Goal: Check status: Check status

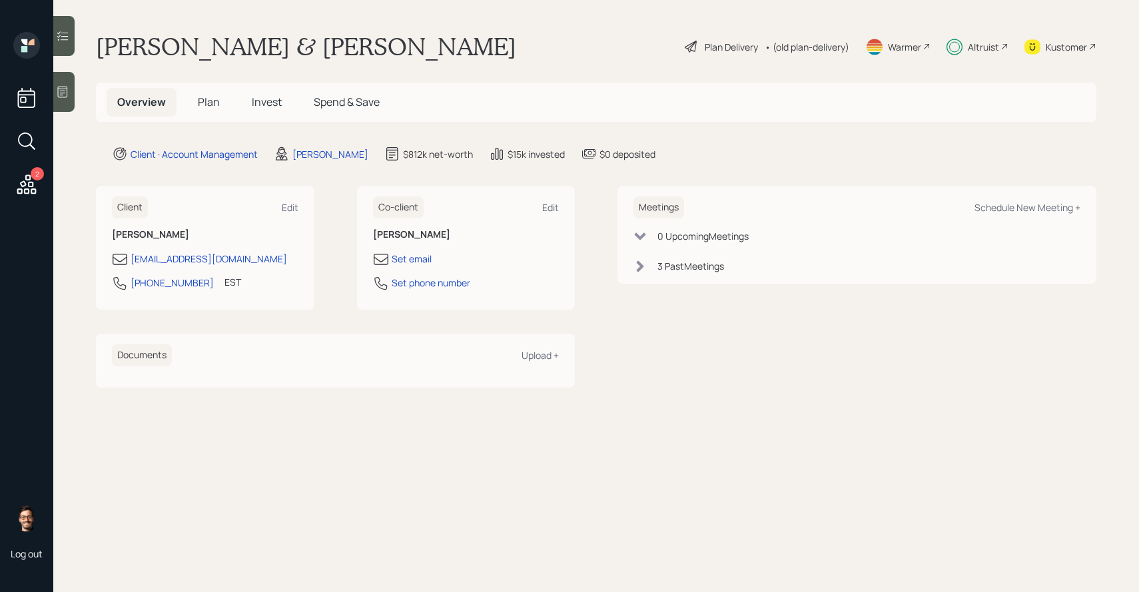
click at [257, 100] on span "Invest" at bounding box center [267, 102] width 30 height 15
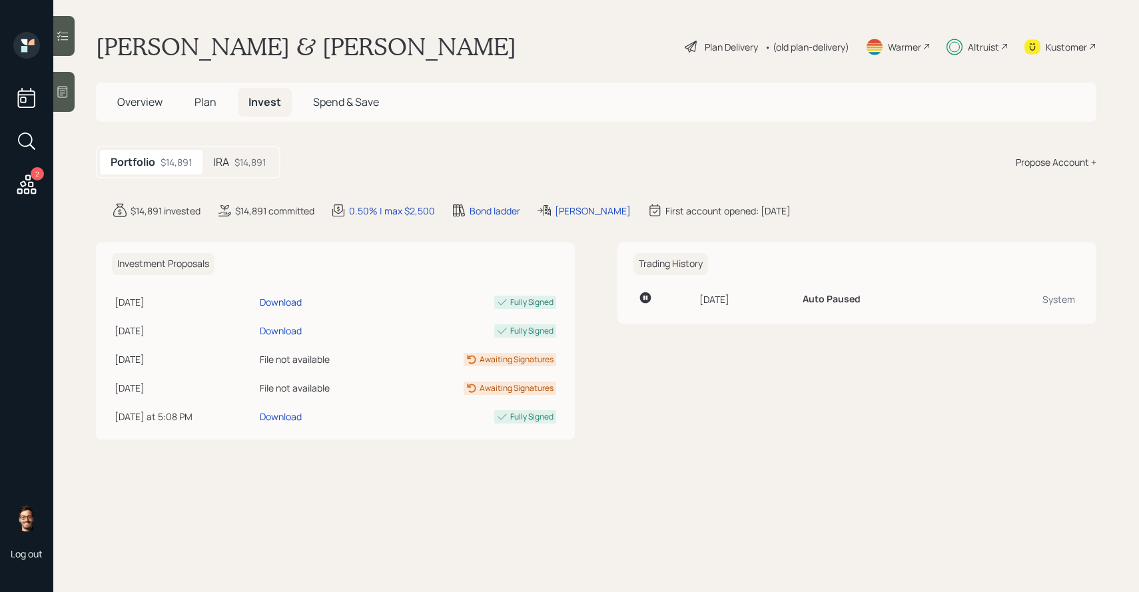
click at [241, 165] on div "$14,891" at bounding box center [250, 162] width 31 height 14
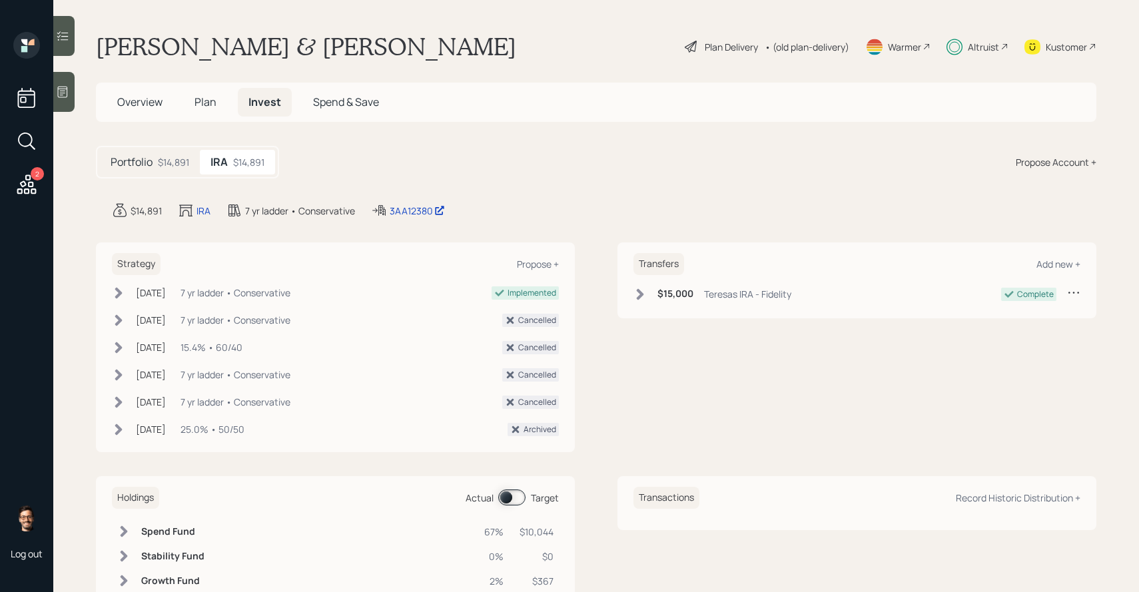
click at [201, 293] on div "7 yr ladder • Conservative" at bounding box center [236, 293] width 110 height 14
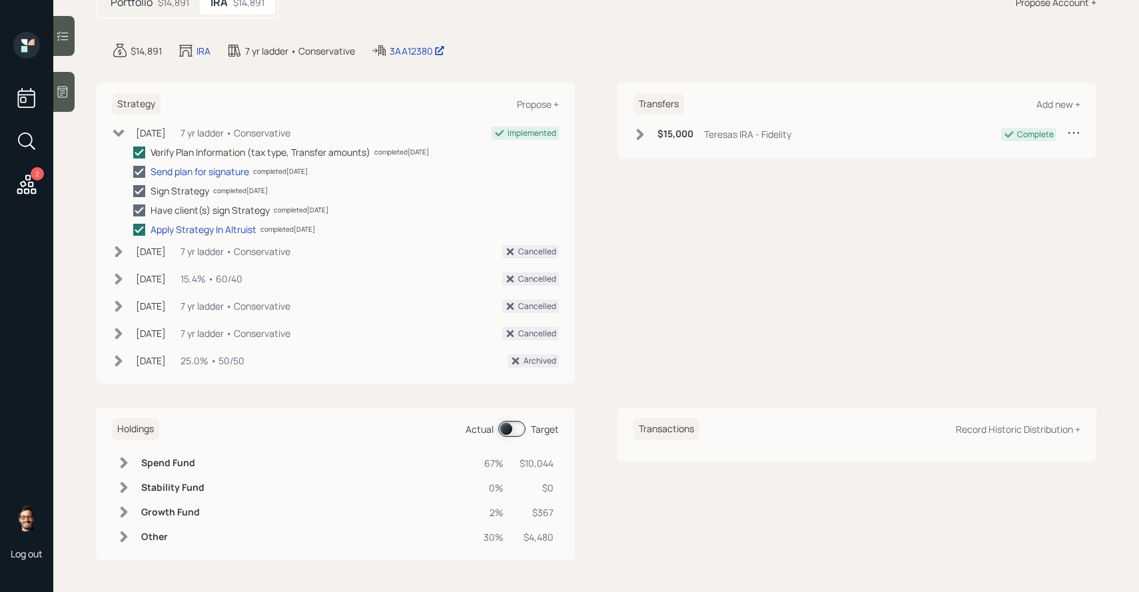
click at [520, 428] on span at bounding box center [511, 429] width 27 height 16
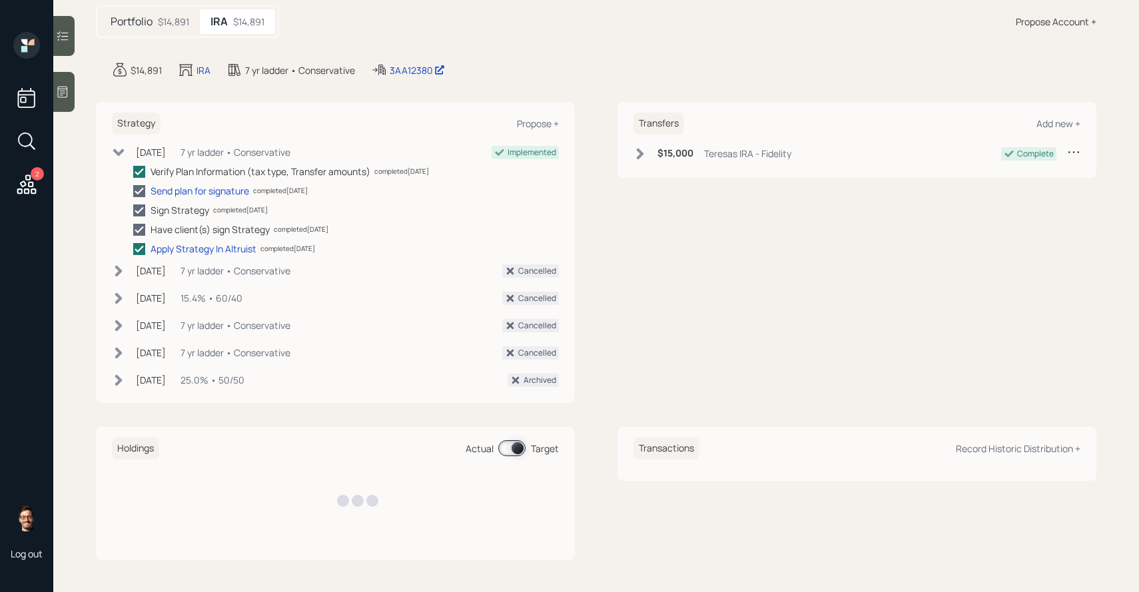
scroll to position [141, 0]
click at [512, 446] on span at bounding box center [511, 448] width 27 height 16
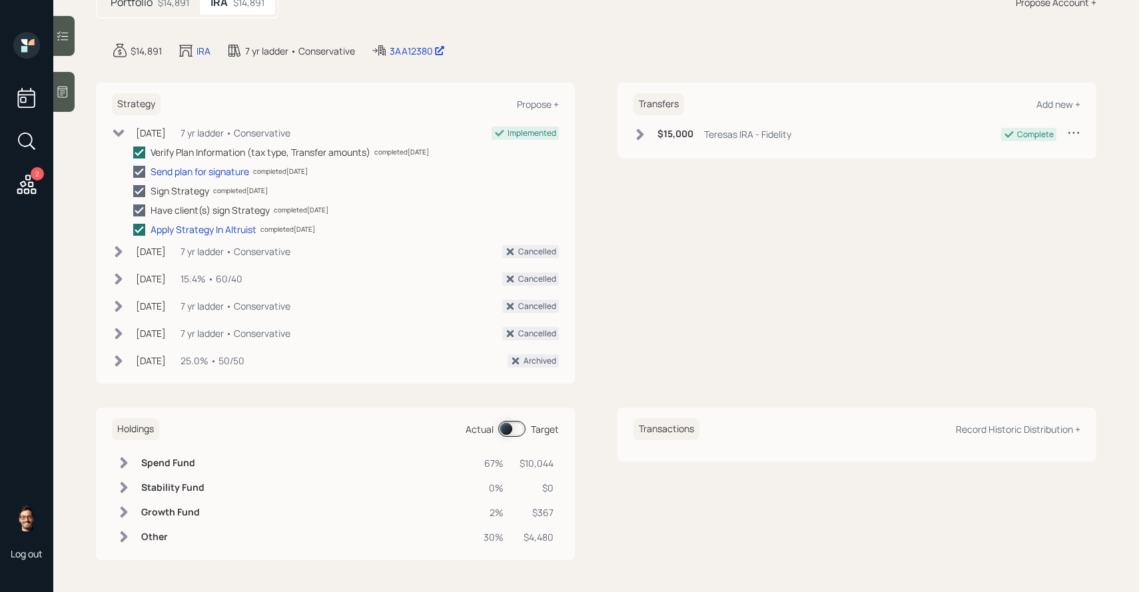
click at [505, 424] on span at bounding box center [511, 429] width 27 height 16
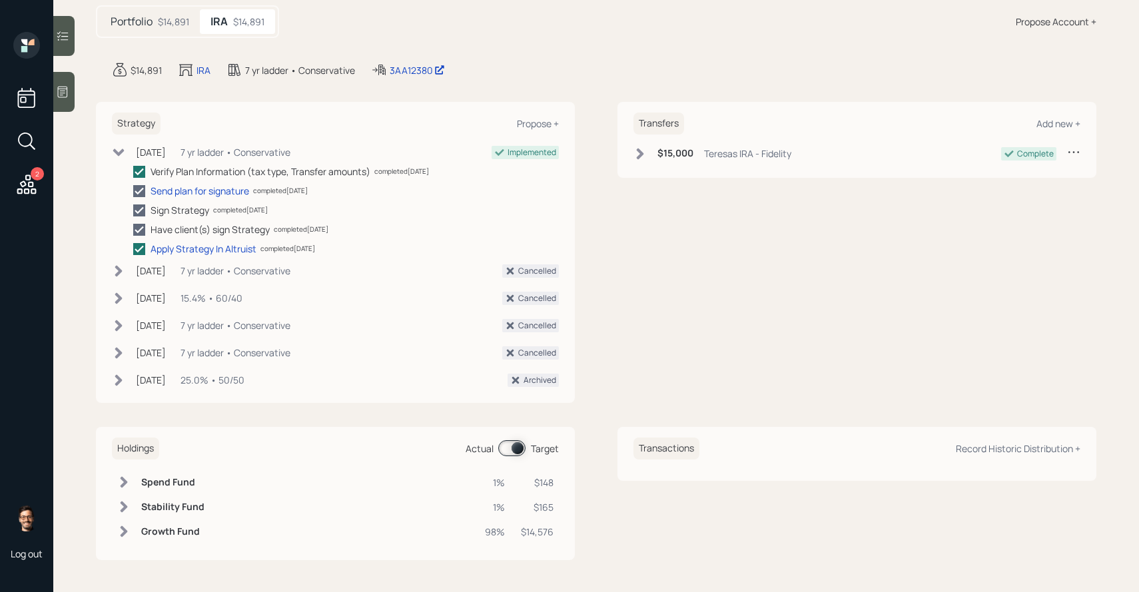
click at [505, 447] on span at bounding box center [511, 448] width 27 height 16
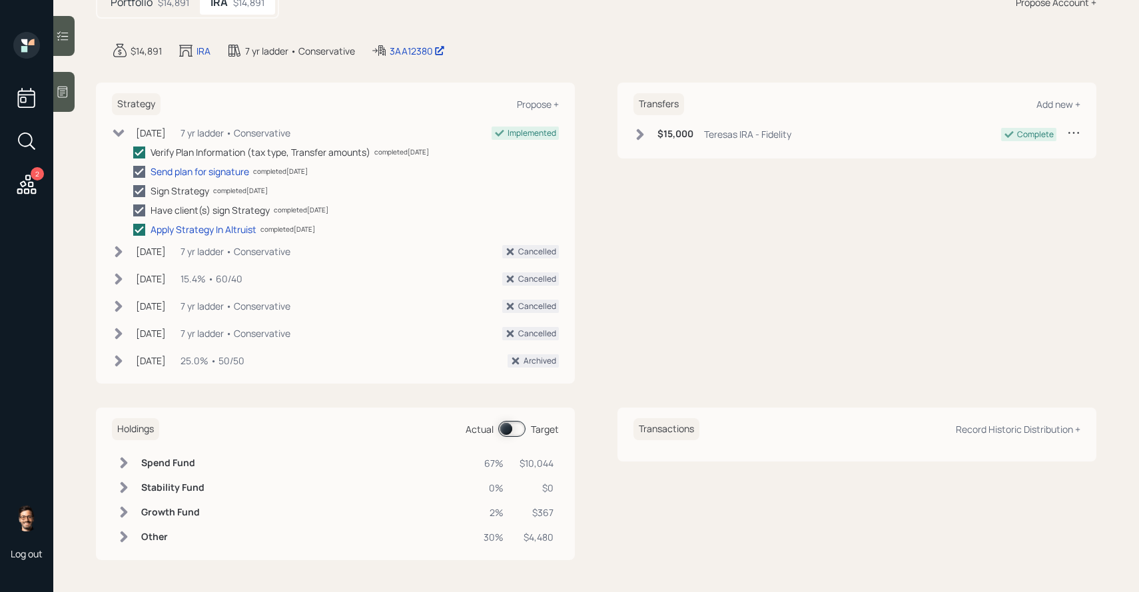
click at [506, 427] on span at bounding box center [511, 429] width 27 height 16
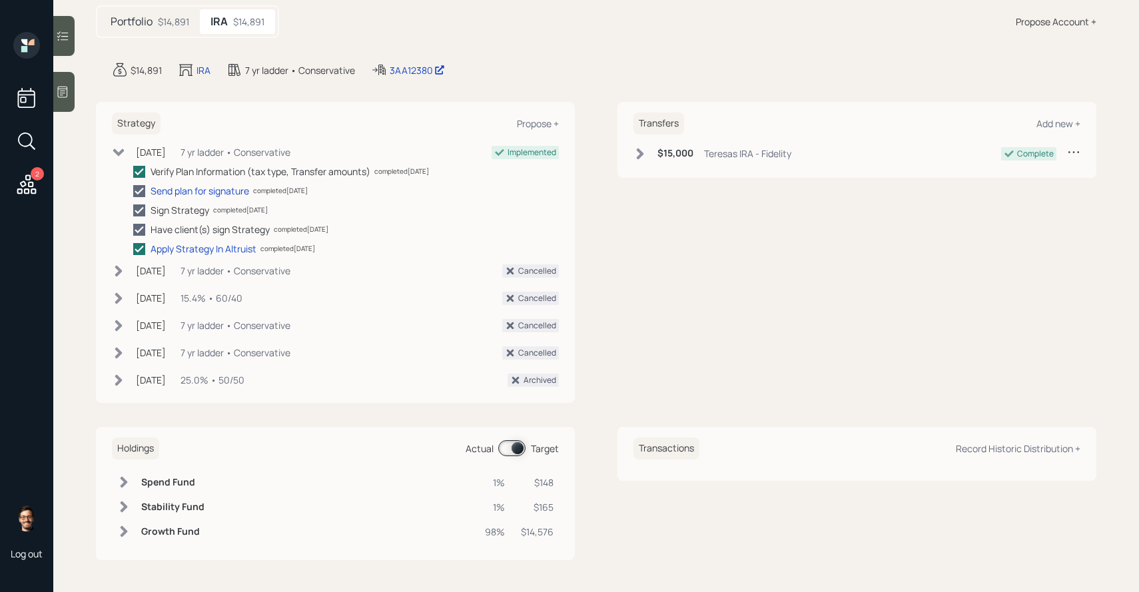
click at [512, 444] on span at bounding box center [511, 448] width 27 height 16
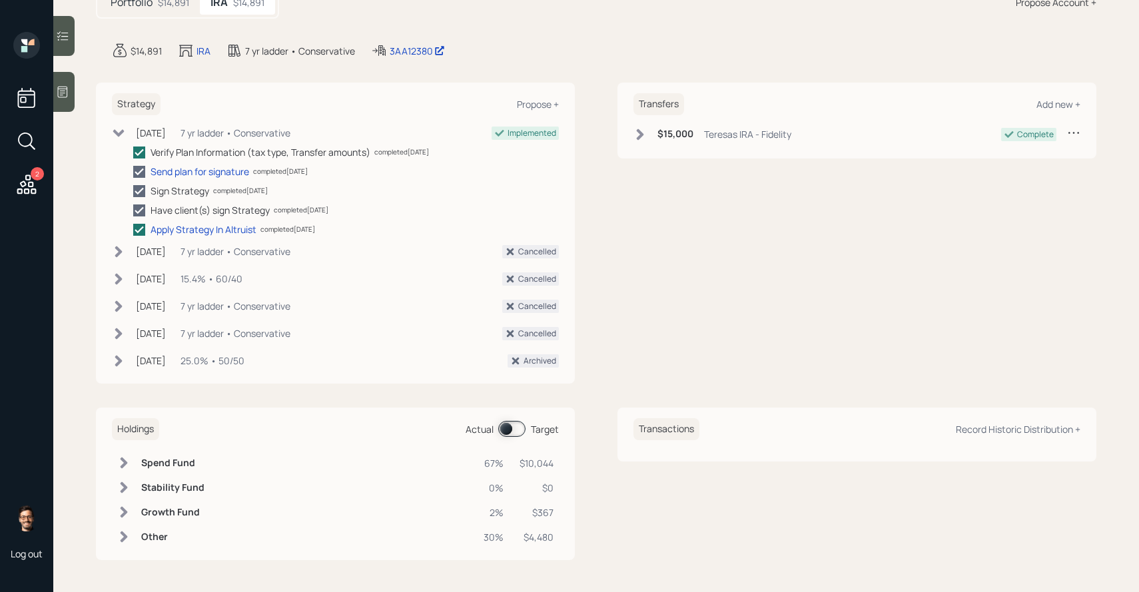
click at [151, 533] on h6 "Other" at bounding box center [172, 537] width 63 height 11
click at [154, 564] on h6 "SPAXX" at bounding box center [172, 561] width 63 height 11
drag, startPoint x: 154, startPoint y: 564, endPoint x: 546, endPoint y: 568, distance: 392.5
click at [546, 568] on tr "SPAXX Unknown 30% $4,480" at bounding box center [335, 561] width 447 height 25
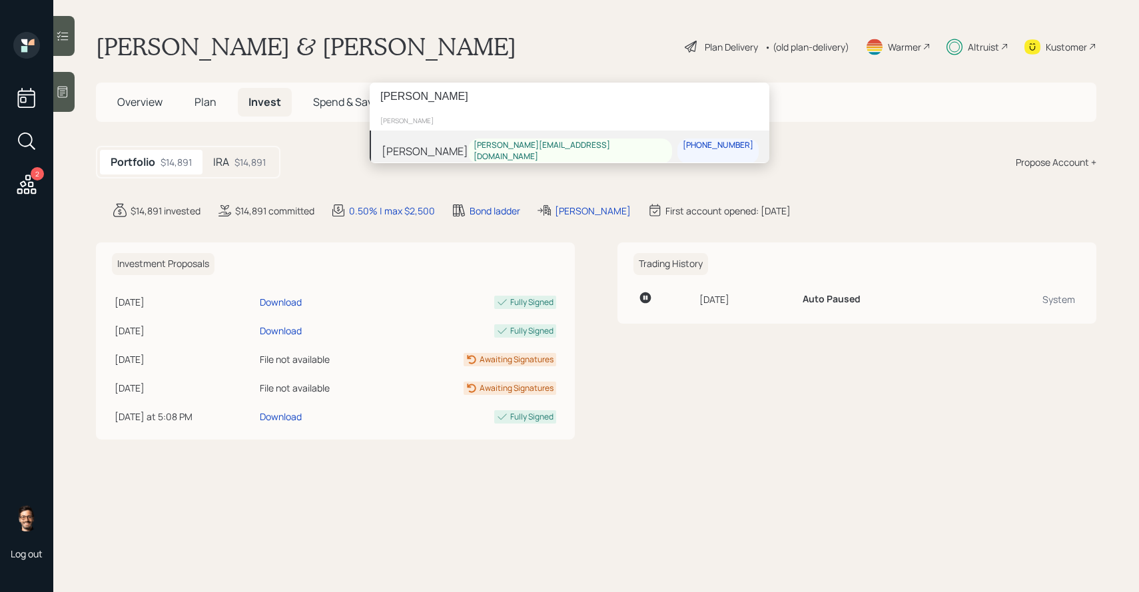
type input "[PERSON_NAME]"
